Goal: Check status

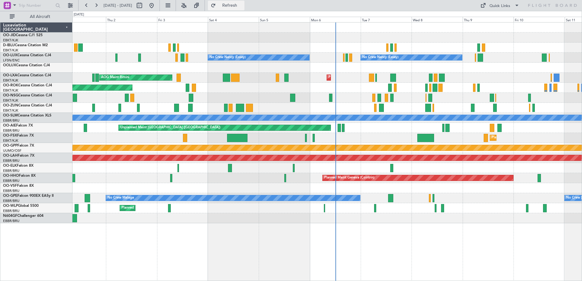
click at [244, 8] on button "Refresh" at bounding box center [226, 6] width 37 height 10
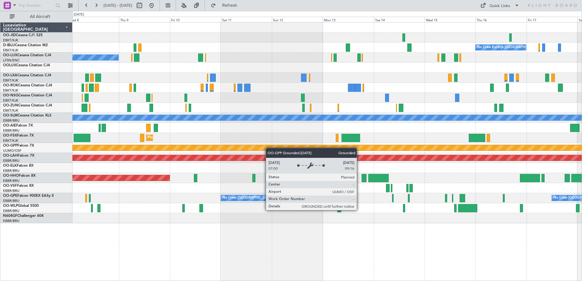
click at [237, 149] on div "No Crew Kortrijk-[GEOGRAPHIC_DATA] No Crew [PERSON_NAME] ([PERSON_NAME]) No Cre…" at bounding box center [326, 123] width 509 height 201
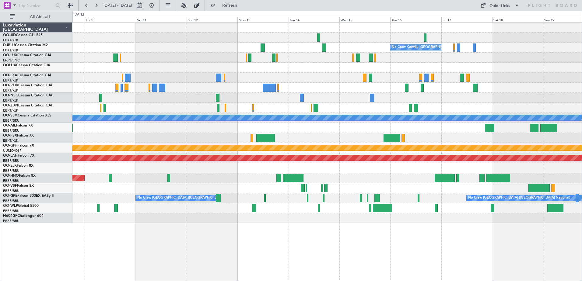
click at [212, 205] on div "No Crew Kortrijk-[GEOGRAPHIC_DATA] No Crew [PERSON_NAME] ([PERSON_NAME]) A/C Un…" at bounding box center [326, 123] width 509 height 201
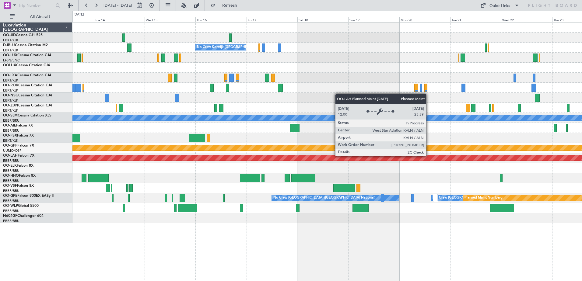
click at [320, 164] on div "No Crew No Crew Kortrijk-[GEOGRAPHIC_DATA] No Crew A/C Unavailable [GEOGRAPHIC_…" at bounding box center [326, 123] width 509 height 201
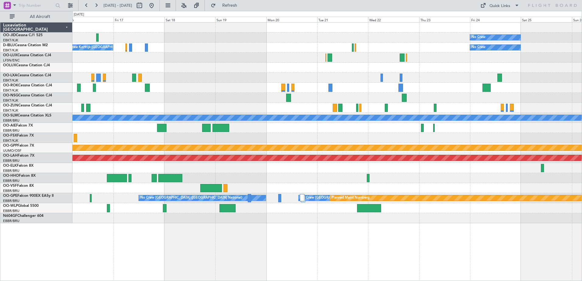
click at [300, 143] on div "No Crew No Crew Kortrijk-[GEOGRAPHIC_DATA] No Crew A/C Unavailable [GEOGRAPHIC_…" at bounding box center [326, 123] width 509 height 201
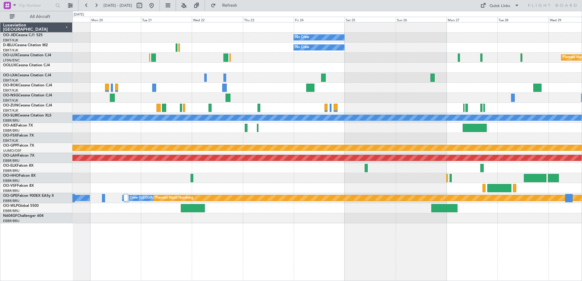
click at [187, 204] on div "No Crew No Crew Planned Maint [GEOGRAPHIC_DATA] ([GEOGRAPHIC_DATA]) A/C Unavail…" at bounding box center [326, 123] width 509 height 201
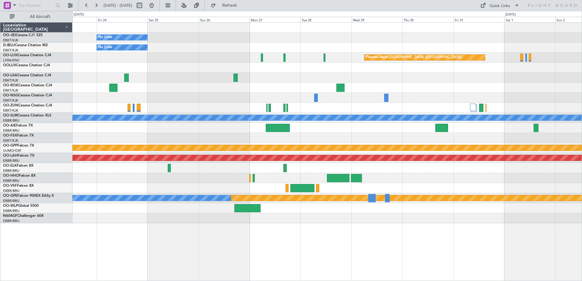
click at [345, 228] on div "No Crew No Crew Planned Maint [GEOGRAPHIC_DATA] ([GEOGRAPHIC_DATA]) A/C Unavail…" at bounding box center [327, 151] width 510 height 259
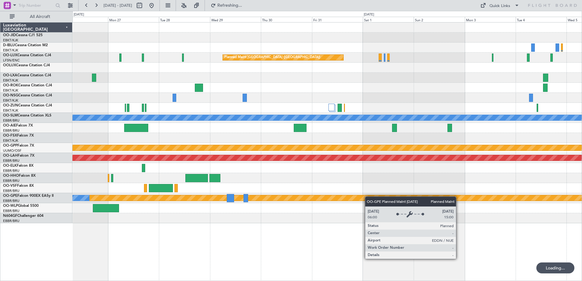
click at [327, 201] on div "No Crew No Crew Planned Maint [GEOGRAPHIC_DATA] ([GEOGRAPHIC_DATA]) Planned Mai…" at bounding box center [326, 123] width 509 height 201
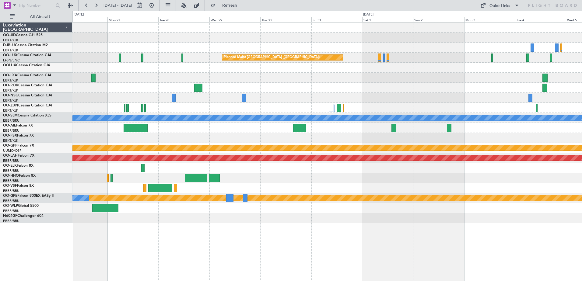
click at [126, 126] on div "No Crew No Crew Planned Maint [GEOGRAPHIC_DATA] ([GEOGRAPHIC_DATA]) Planned Mai…" at bounding box center [326, 123] width 509 height 201
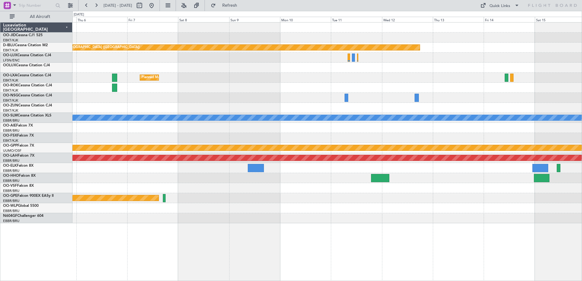
click at [342, 107] on div "Planned Maint [GEOGRAPHIC_DATA] ([GEOGRAPHIC_DATA]) Planned Maint [GEOGRAPHIC_D…" at bounding box center [326, 123] width 509 height 201
